Goal: Information Seeking & Learning: Check status

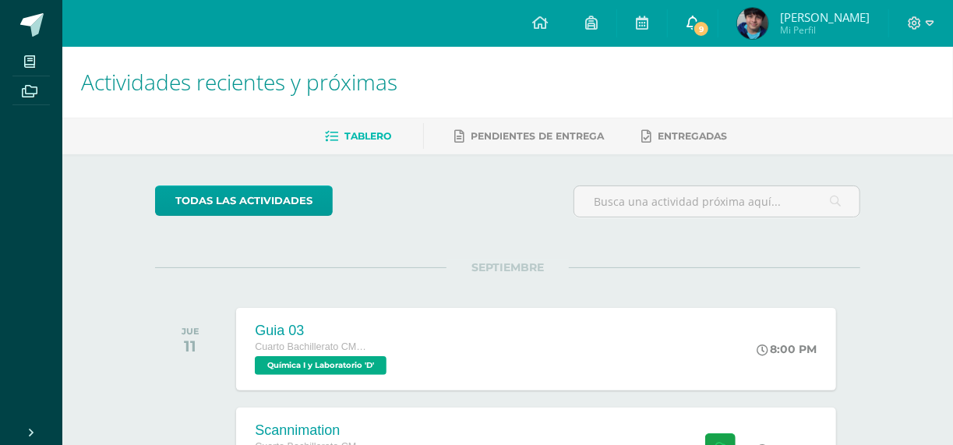
click at [699, 30] on link "9" at bounding box center [693, 23] width 50 height 47
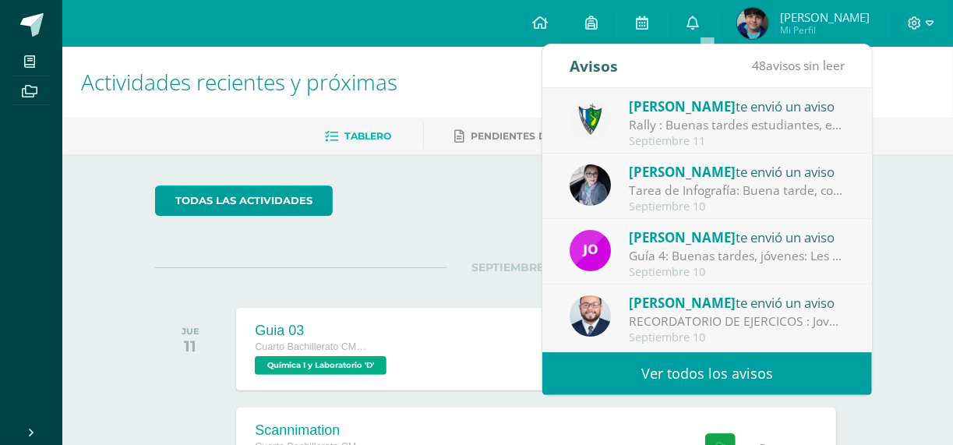
click at [722, 367] on link "Ver todos los avisos" at bounding box center [707, 373] width 330 height 43
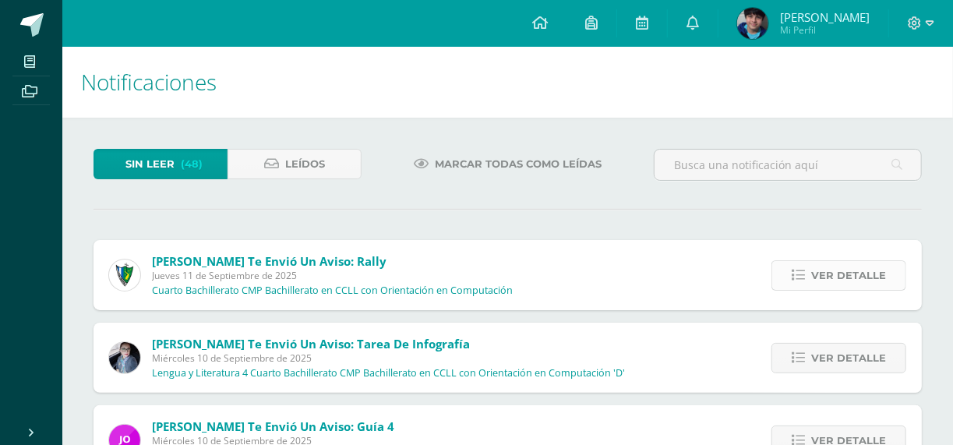
click at [838, 273] on span "Ver detalle" at bounding box center [848, 275] width 75 height 29
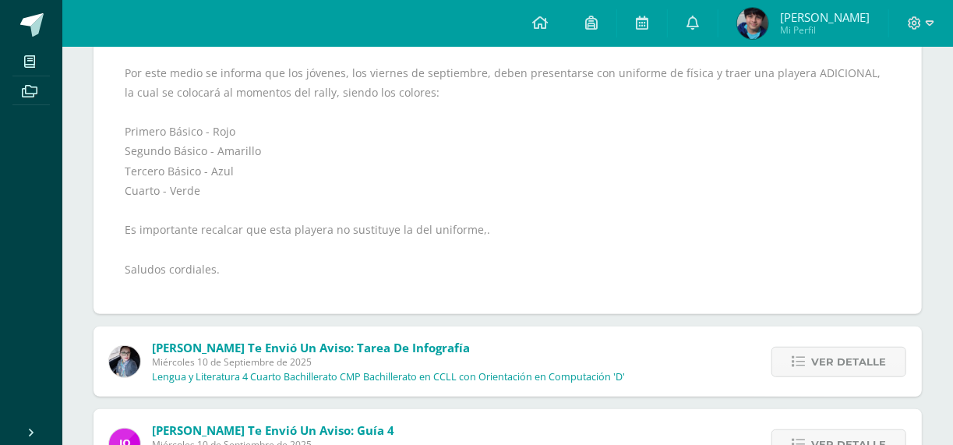
scroll to position [390, 0]
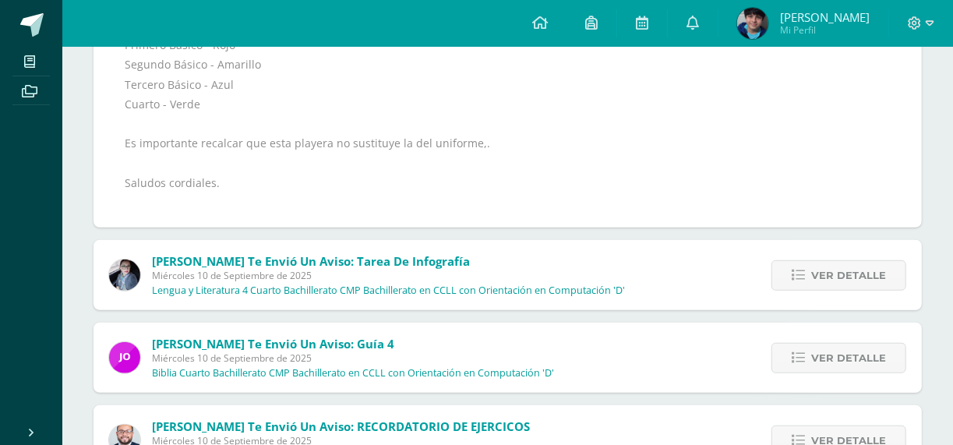
click at [858, 249] on div "Ver detalle" at bounding box center [835, 275] width 174 height 70
click at [805, 276] on icon at bounding box center [798, 275] width 13 height 13
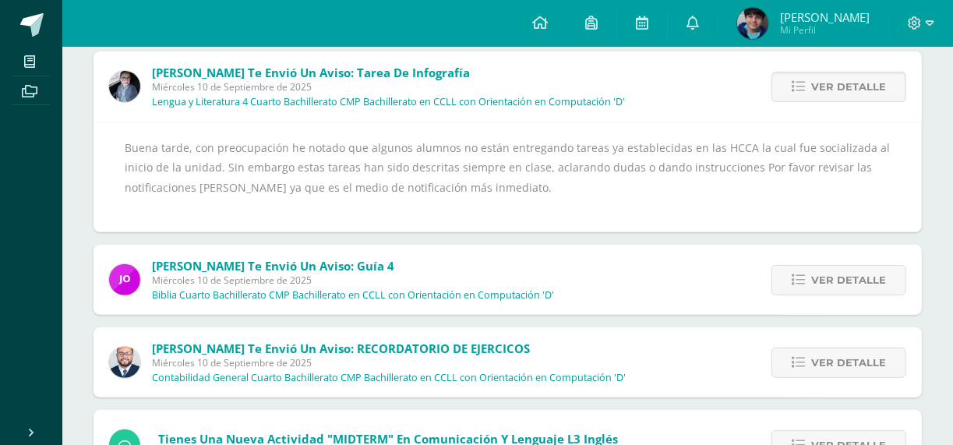
scroll to position [156, 0]
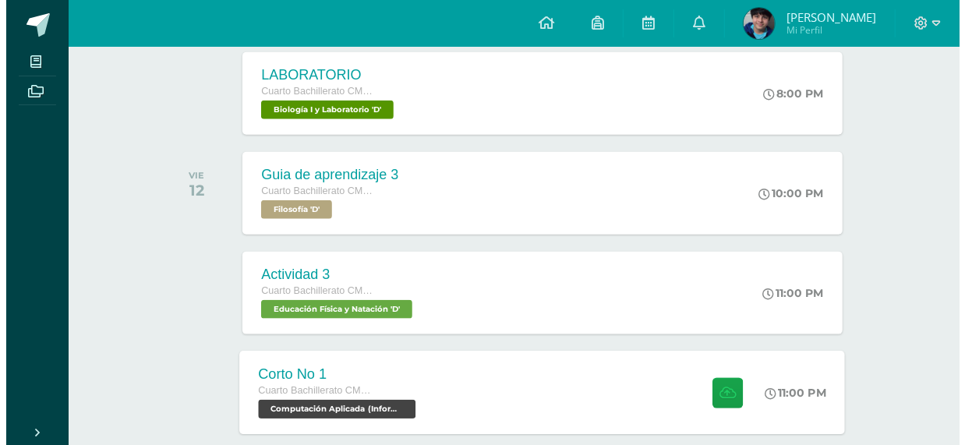
scroll to position [779, 0]
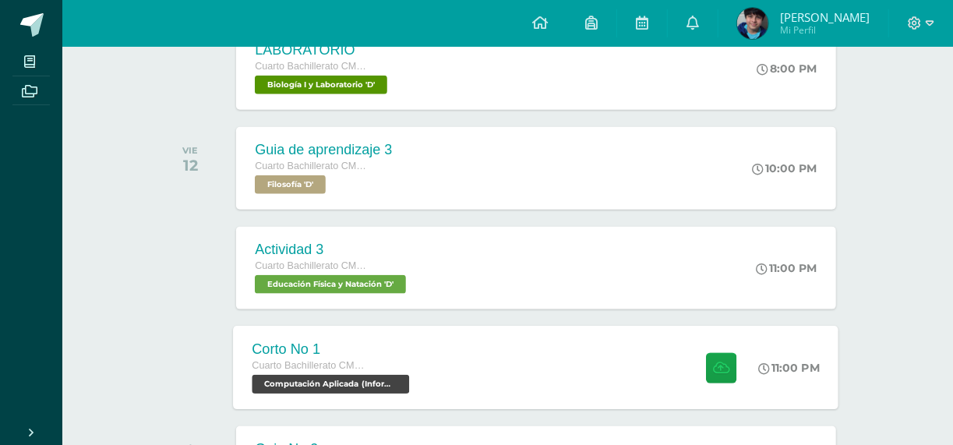
click at [416, 351] on div "Corto No 1 Cuarto Bachillerato CMP Bachillerato en CCLL con Orientación en Comp…" at bounding box center [333, 367] width 199 height 83
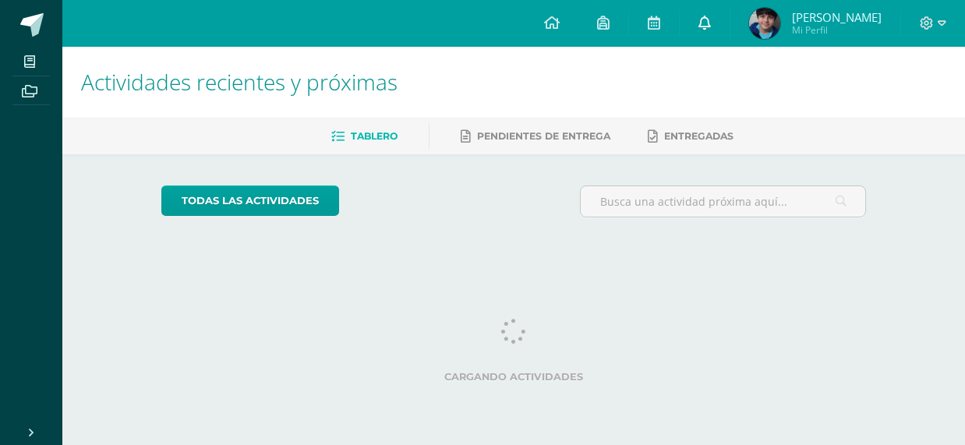
click at [708, 20] on link at bounding box center [704, 23] width 50 height 47
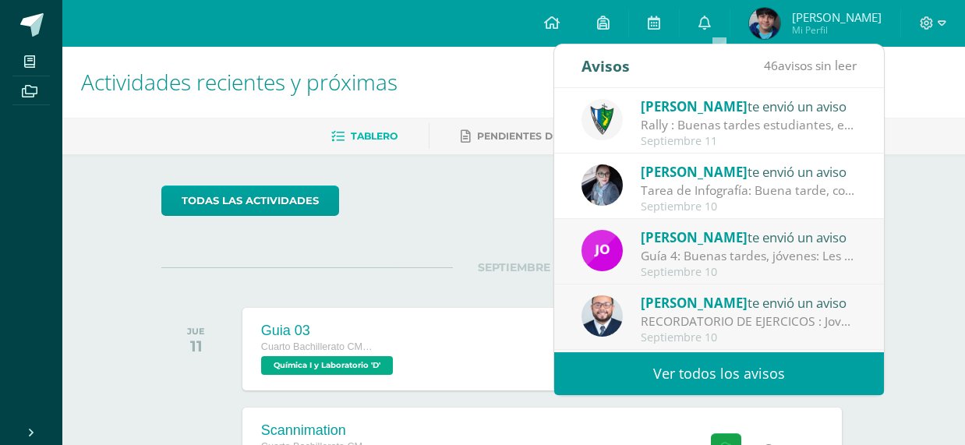
click at [722, 365] on link "Ver todos los avisos" at bounding box center [719, 373] width 330 height 43
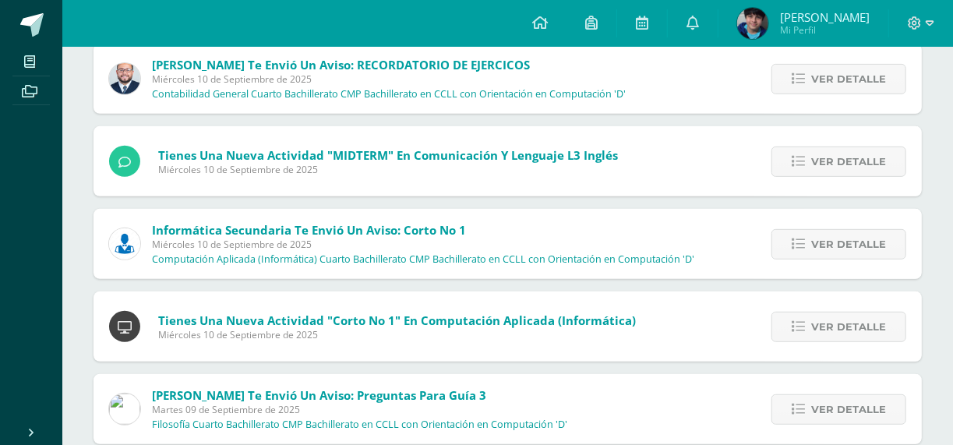
scroll to position [390, 0]
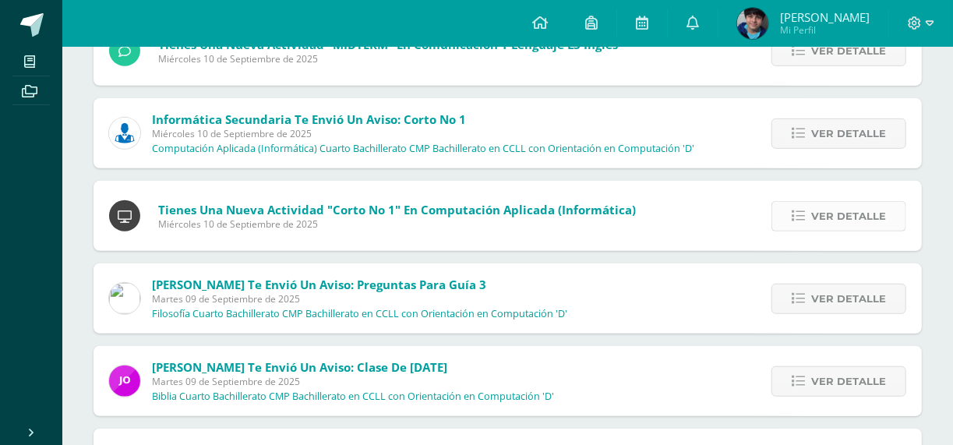
click at [796, 211] on icon at bounding box center [798, 216] width 13 height 13
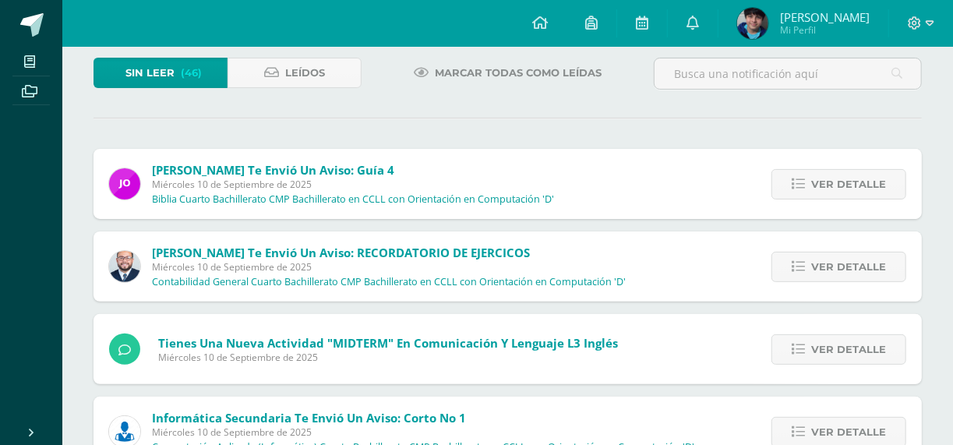
scroll to position [0, 0]
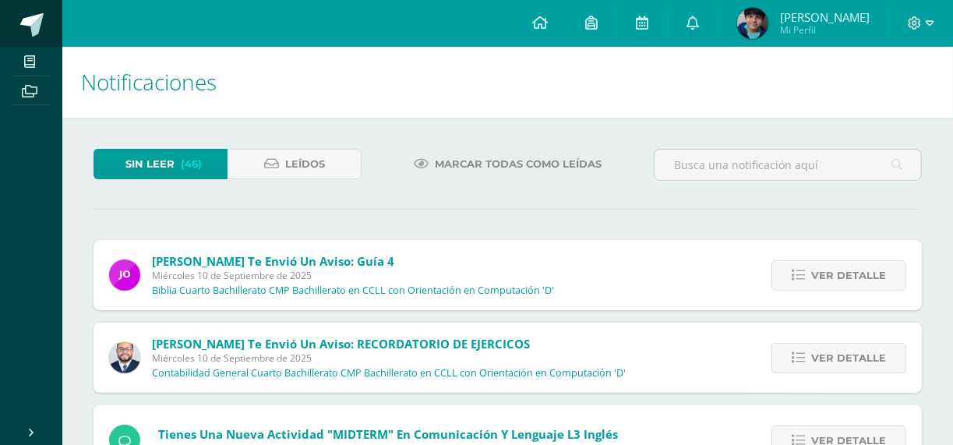
click at [46, 26] on link at bounding box center [31, 23] width 62 height 47
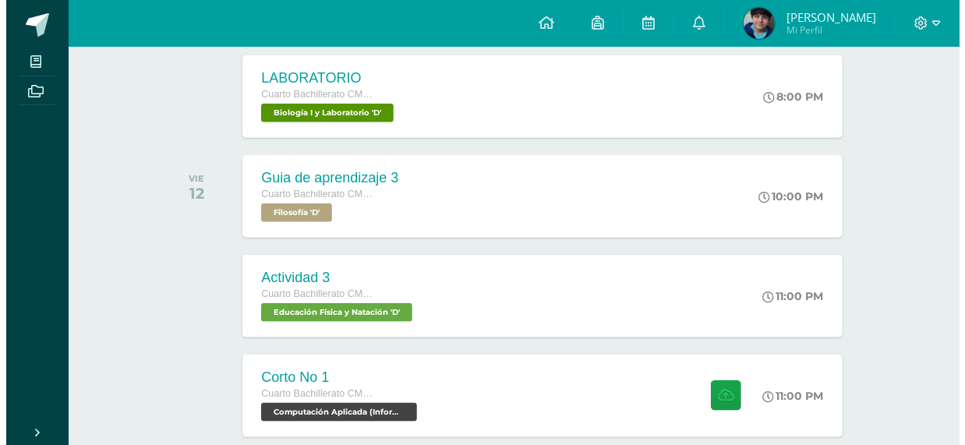
scroll to position [852, 0]
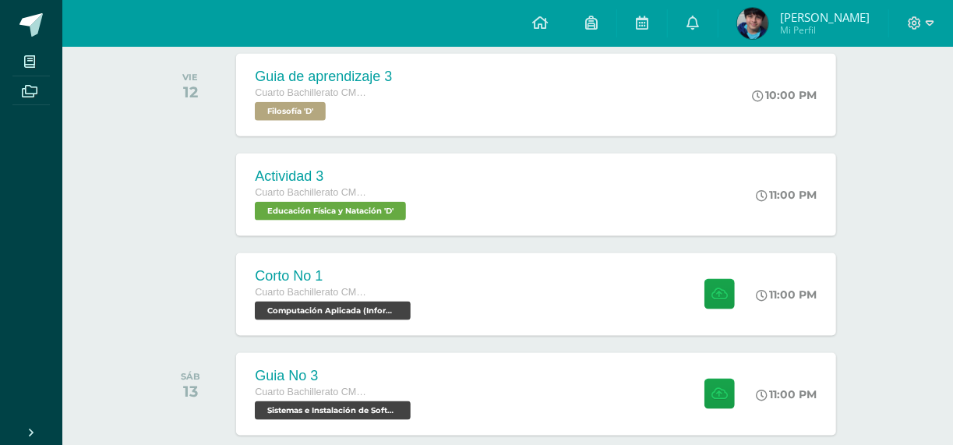
click at [476, 293] on div "Corto No 1 Cuarto Bachillerato CMP Bachillerato en CCLL con Orientación en Comp…" at bounding box center [535, 294] width 599 height 83
